Goal: Transaction & Acquisition: Purchase product/service

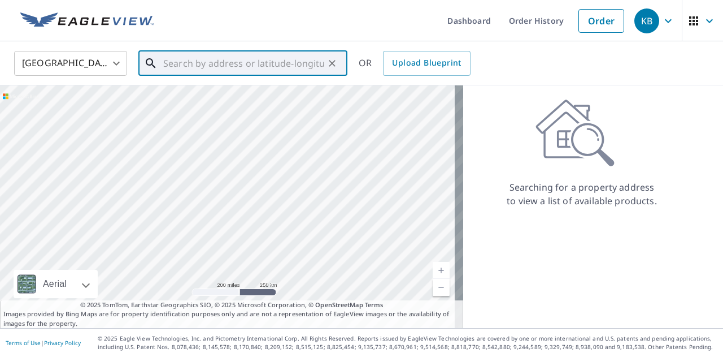
click at [254, 65] on input "text" at bounding box center [243, 63] width 161 height 32
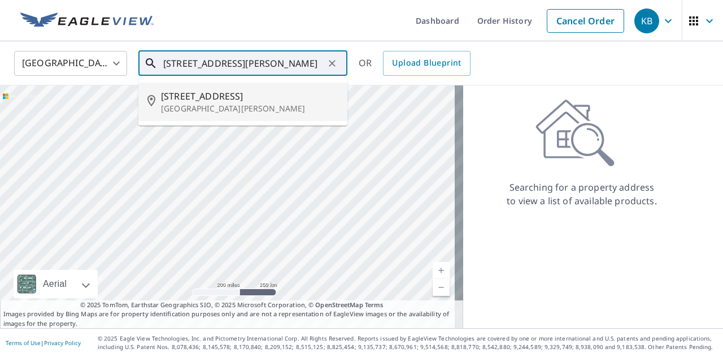
click at [233, 104] on p "[GEOGRAPHIC_DATA][PERSON_NAME]" at bounding box center [249, 108] width 177 height 11
type input "[STREET_ADDRESS][PERSON_NAME]"
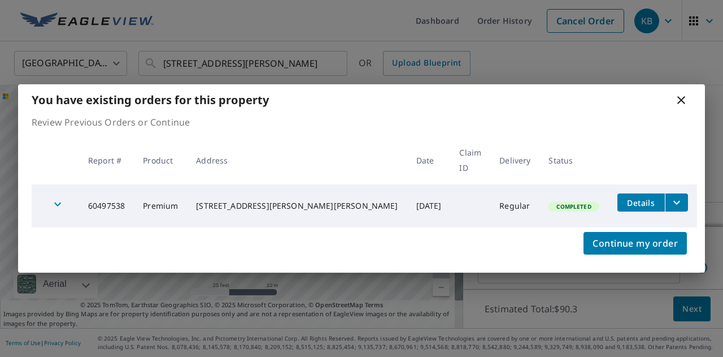
click at [678, 107] on icon at bounding box center [682, 100] width 14 height 14
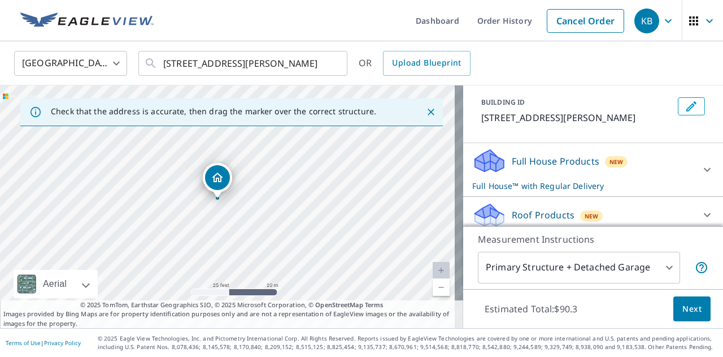
scroll to position [61, 0]
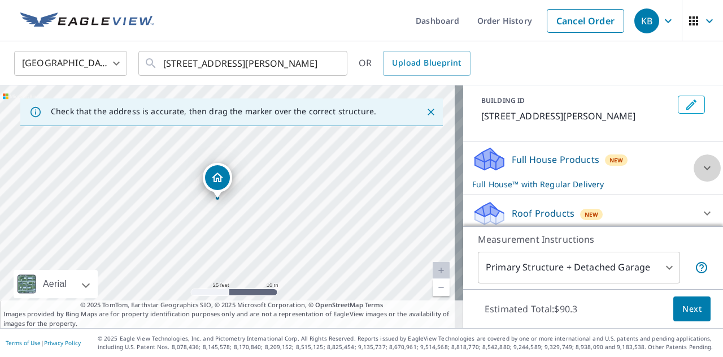
click at [701, 166] on icon at bounding box center [708, 168] width 14 height 14
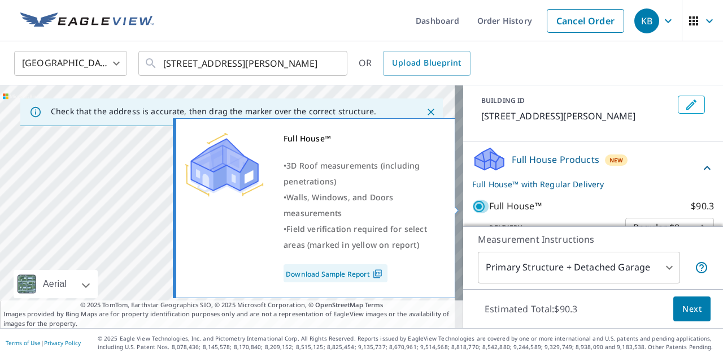
click at [472, 205] on input "Full House™ $90.3" at bounding box center [480, 207] width 17 height 14
checkbox input "false"
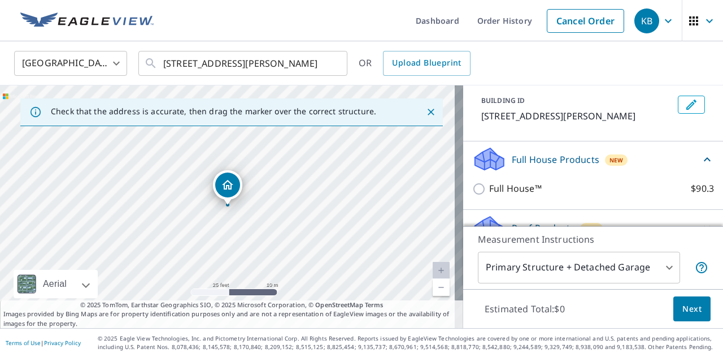
scroll to position [97, 0]
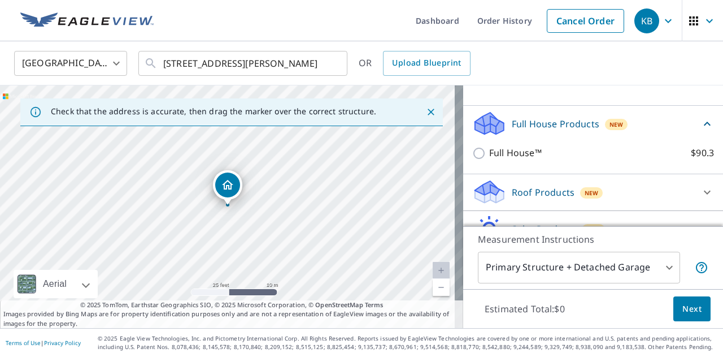
click at [567, 187] on div "Roof Products New" at bounding box center [583, 192] width 222 height 27
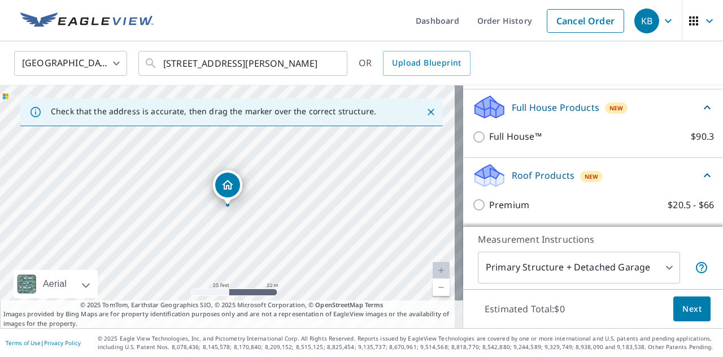
scroll to position [114, 0]
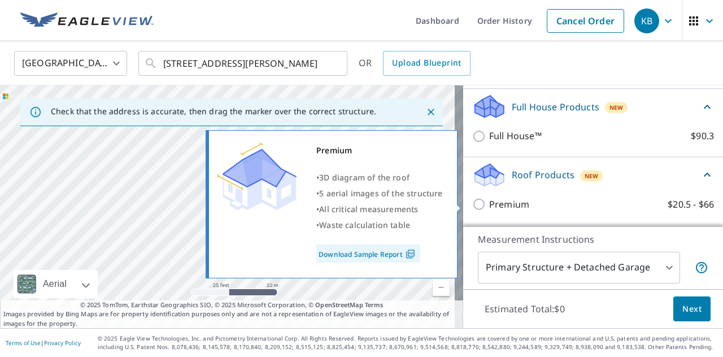
click at [472, 204] on input "Premium $20.5 - $66" at bounding box center [480, 204] width 17 height 14
checkbox input "true"
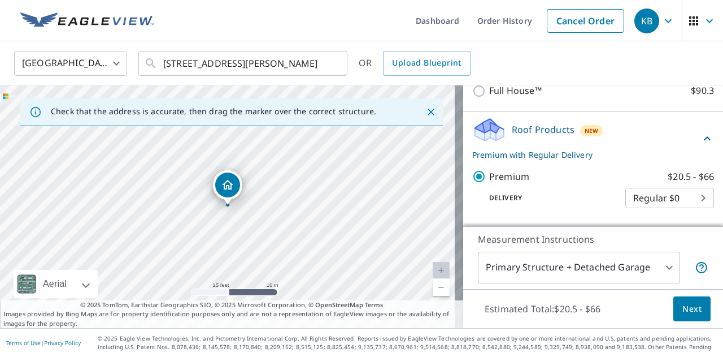
scroll to position [166, 0]
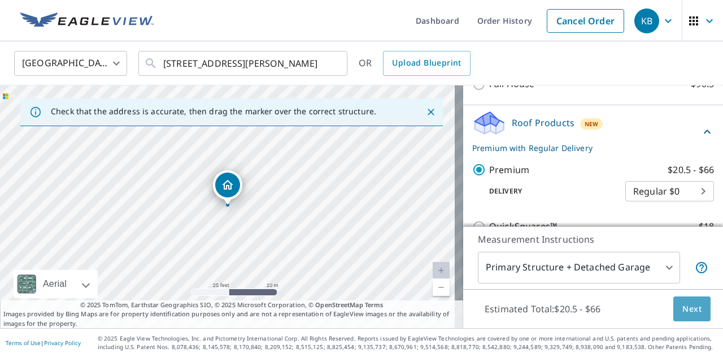
click at [683, 308] on span "Next" at bounding box center [692, 309] width 19 height 14
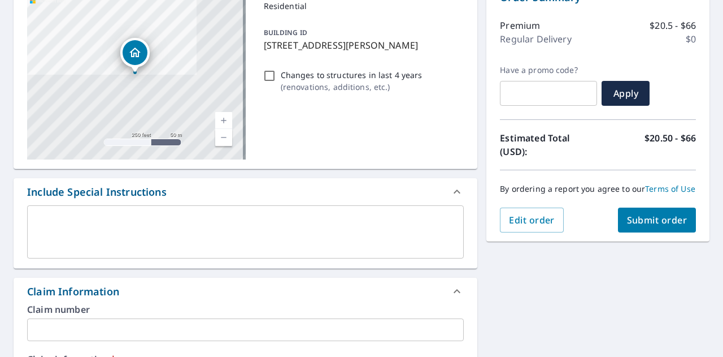
scroll to position [257, 0]
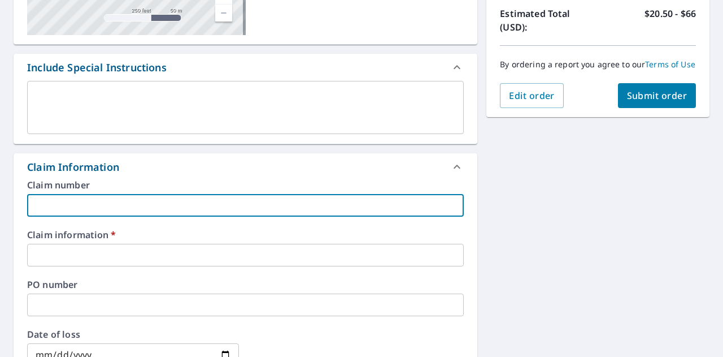
click at [312, 207] on input "text" at bounding box center [245, 205] width 437 height 23
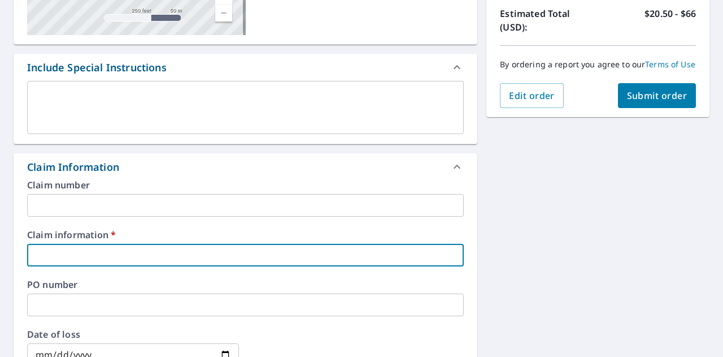
click at [302, 249] on input "text" at bounding box center [245, 255] width 437 height 23
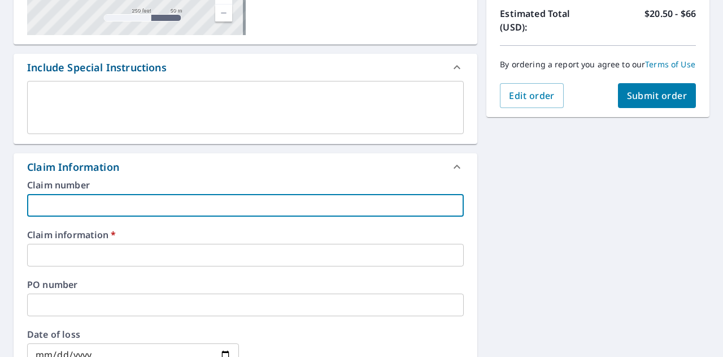
click at [297, 210] on input "text" at bounding box center [245, 205] width 437 height 23
type input "696811"
checkbox input "true"
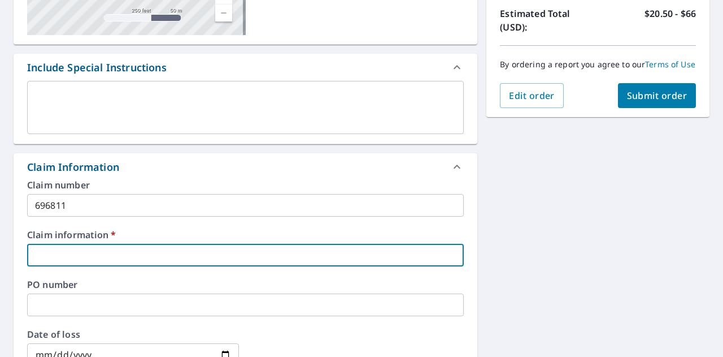
click at [133, 254] on input "text" at bounding box center [245, 255] width 437 height 23
type input "M2 Roofing"
checkbox input "true"
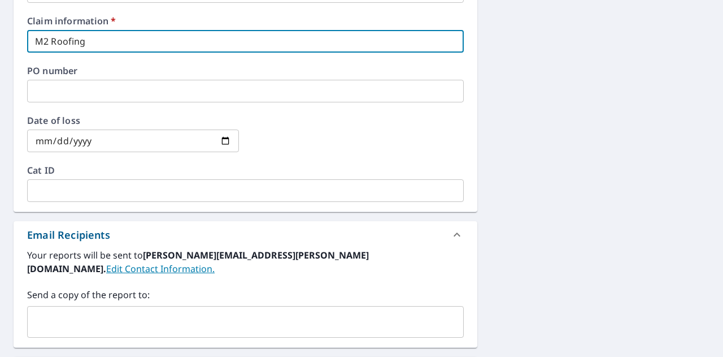
scroll to position [476, 0]
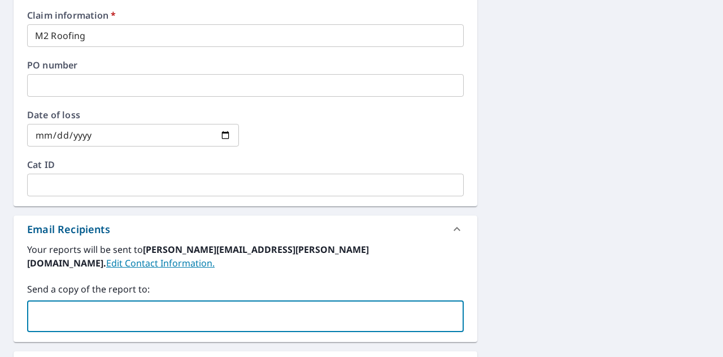
click at [214, 306] on input "text" at bounding box center [237, 315] width 410 height 21
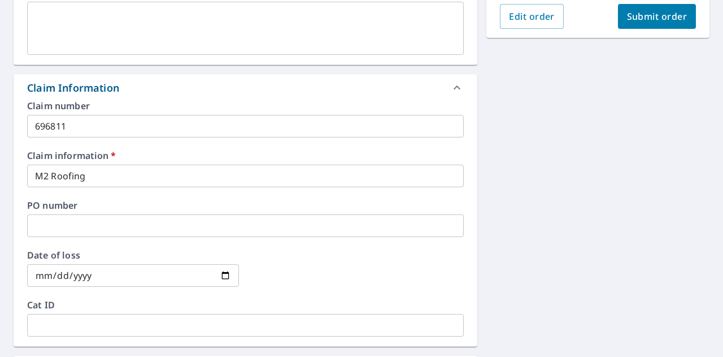
scroll to position [297, 0]
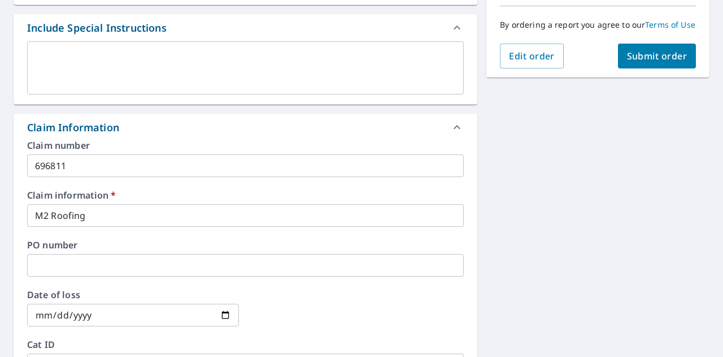
type input "[EMAIL_ADDRESS][PERSON_NAME][DOMAIN_NAME]"
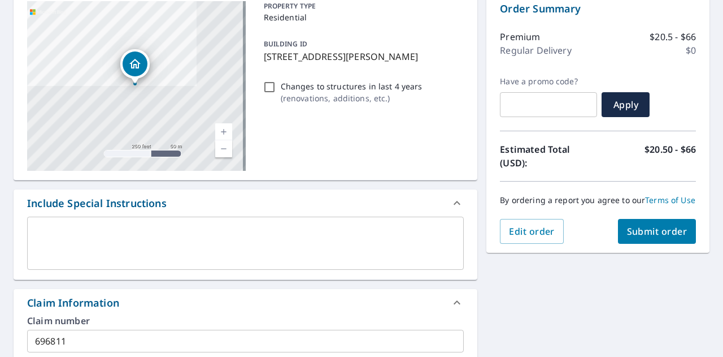
scroll to position [121, 0]
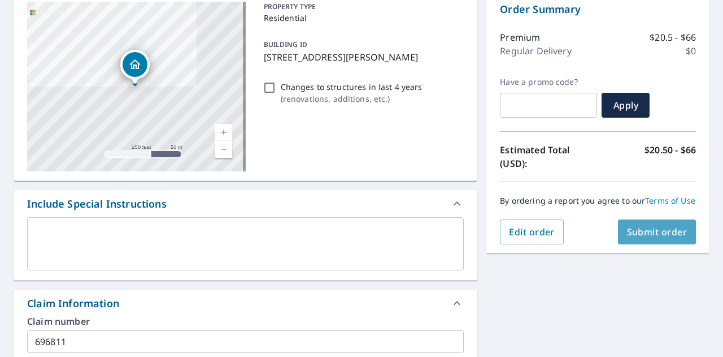
click at [631, 238] on span "Submit order" at bounding box center [657, 232] width 60 height 12
checkbox input "true"
